Goal: Information Seeking & Learning: Understand process/instructions

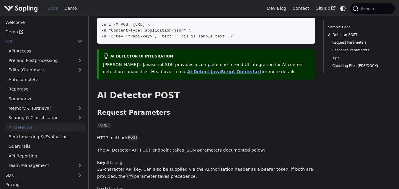
scroll to position [195, 0]
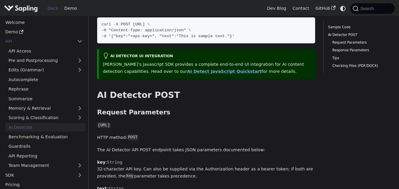
click at [111, 122] on code "[URL]" at bounding box center [104, 125] width 14 height 6
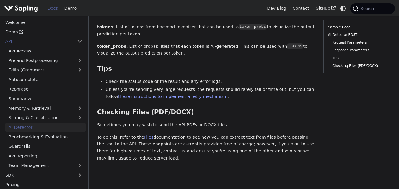
scroll to position [778, 0]
click at [139, 134] on p "To do this, refer to the Files documentation to see how you can extract text fr…" at bounding box center [206, 148] width 218 height 28
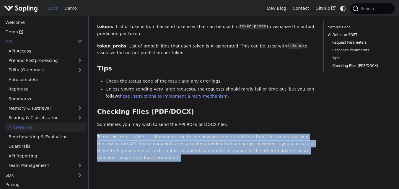
click at [139, 134] on p "To do this, refer to the Files documentation to see how you can extract text fr…" at bounding box center [206, 148] width 218 height 28
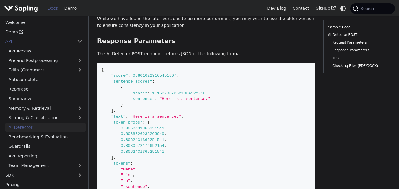
scroll to position [511, 0]
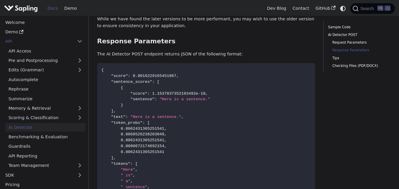
click at [134, 91] on span ""score"" at bounding box center [138, 93] width 17 height 4
drag, startPoint x: 148, startPoint y: 69, endPoint x: 197, endPoint y: 69, distance: 49.0
click at [197, 91] on span ""score" : 1.1537837352193492e-10 ," at bounding box center [154, 93] width 106 height 4
drag, startPoint x: 158, startPoint y: 74, endPoint x: 197, endPoint y: 74, distance: 39.2
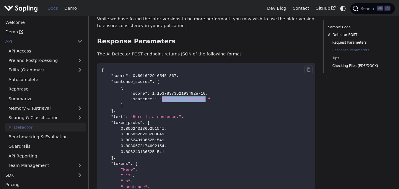
click at [197, 97] on span ""Here is a sentence."" at bounding box center [184, 99] width 51 height 4
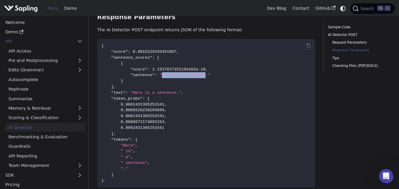
scroll to position [534, 0]
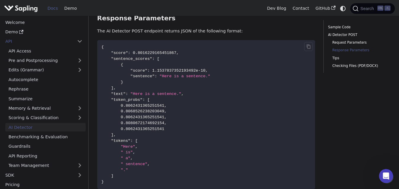
click at [134, 104] on span "0.8062431365251541" at bounding box center [143, 106] width 44 height 4
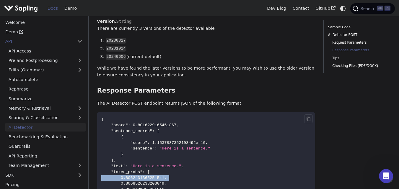
scroll to position [462, 0]
click at [124, 100] on p "The AI Detector POST endpoint returns JSON of the following format:" at bounding box center [206, 103] width 218 height 7
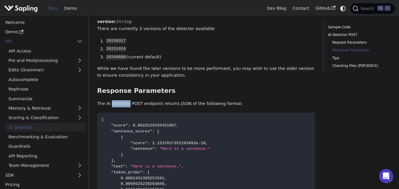
click at [124, 100] on p "The AI Detector POST endpoint returns JSON of the following format:" at bounding box center [206, 103] width 218 height 7
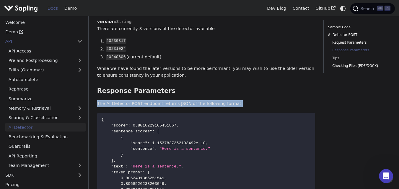
click at [124, 100] on p "The AI Detector POST endpoint returns JSON of the following format:" at bounding box center [206, 103] width 218 height 7
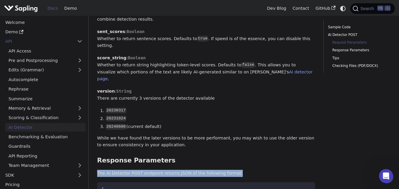
scroll to position [392, 0]
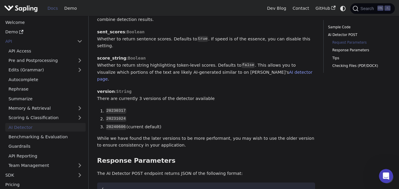
click at [117, 108] on code "20230317" at bounding box center [116, 111] width 21 height 6
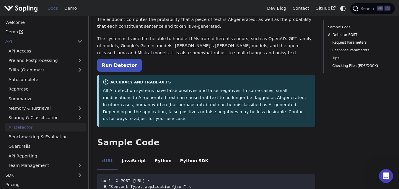
scroll to position [0, 0]
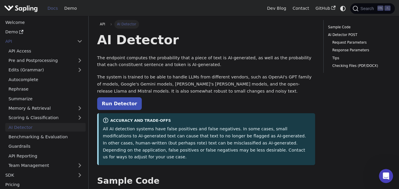
click at [117, 83] on p "The system is trained to be able to handle LLMs from different vendors, such as…" at bounding box center [206, 84] width 218 height 21
